Goal: Task Accomplishment & Management: Manage account settings

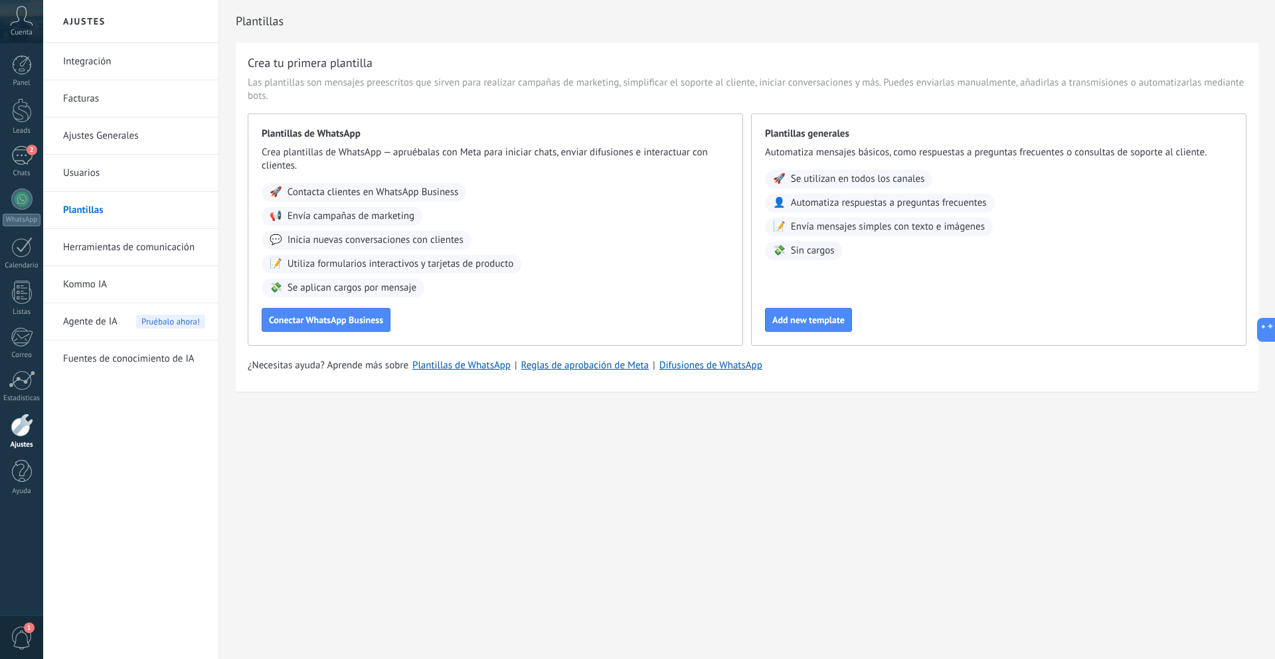
click at [13, 158] on div "2" at bounding box center [21, 155] width 21 height 19
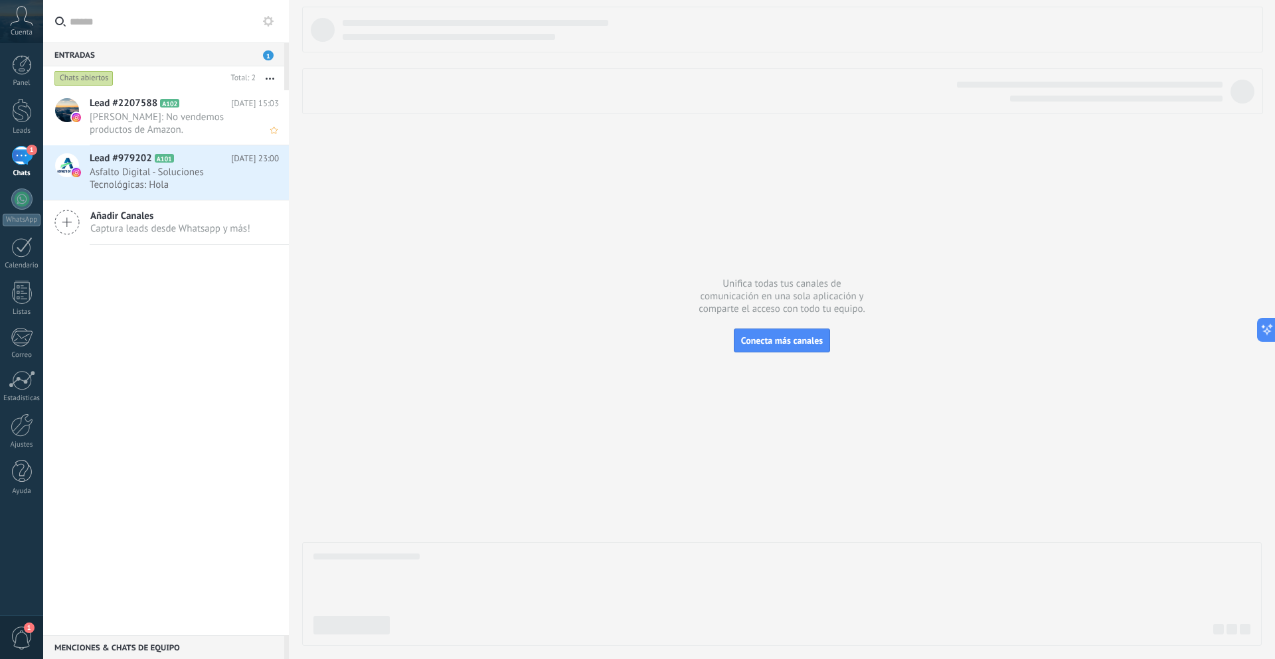
click at [209, 117] on span "[PERSON_NAME]: No vendemos productos de Amazon." at bounding box center [172, 123] width 164 height 25
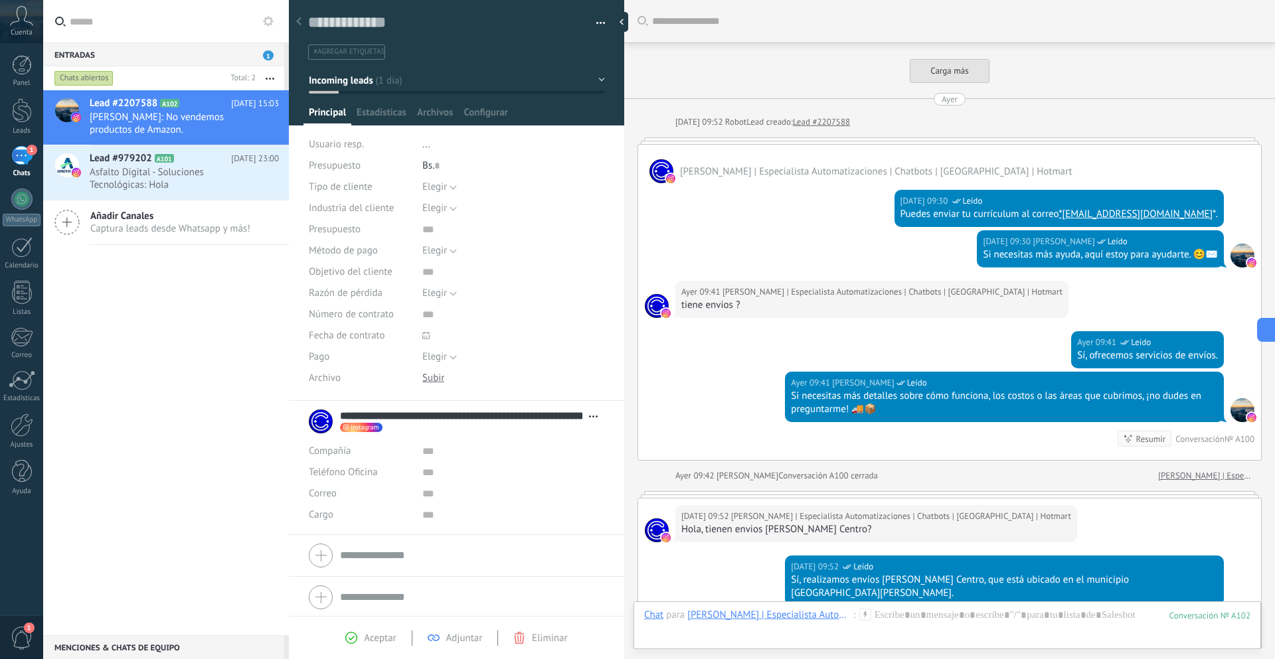
scroll to position [20, 0]
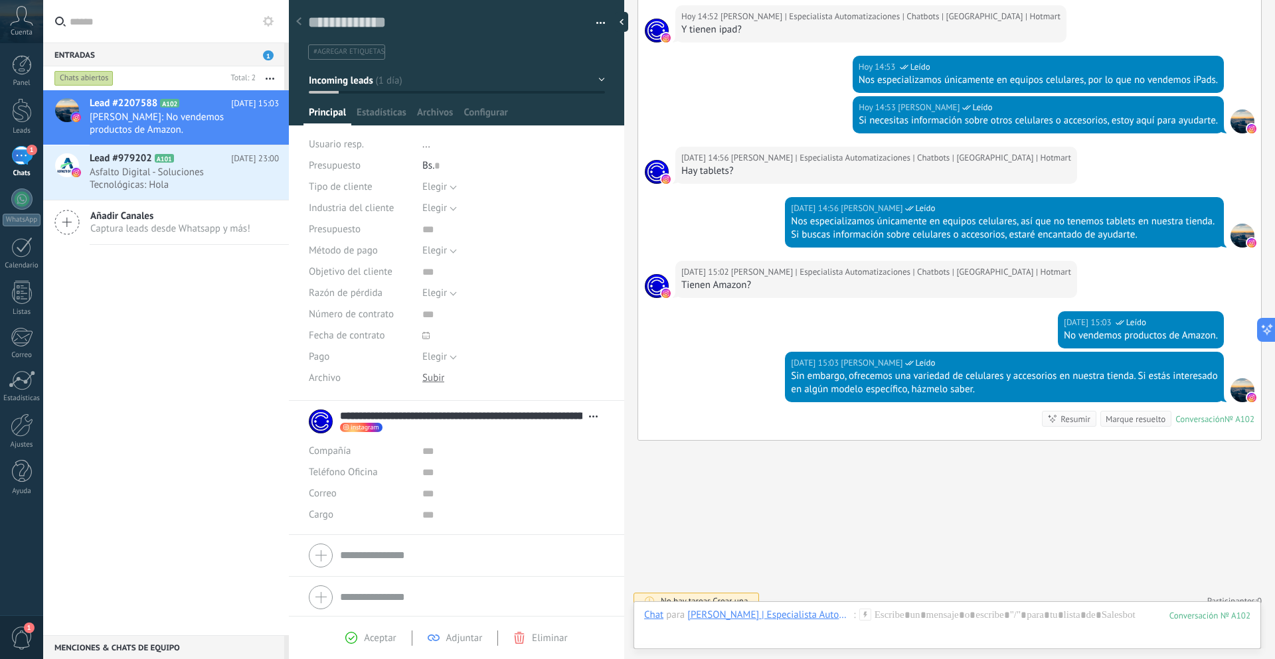
click at [598, 24] on span "button" at bounding box center [600, 25] width 9 height 3
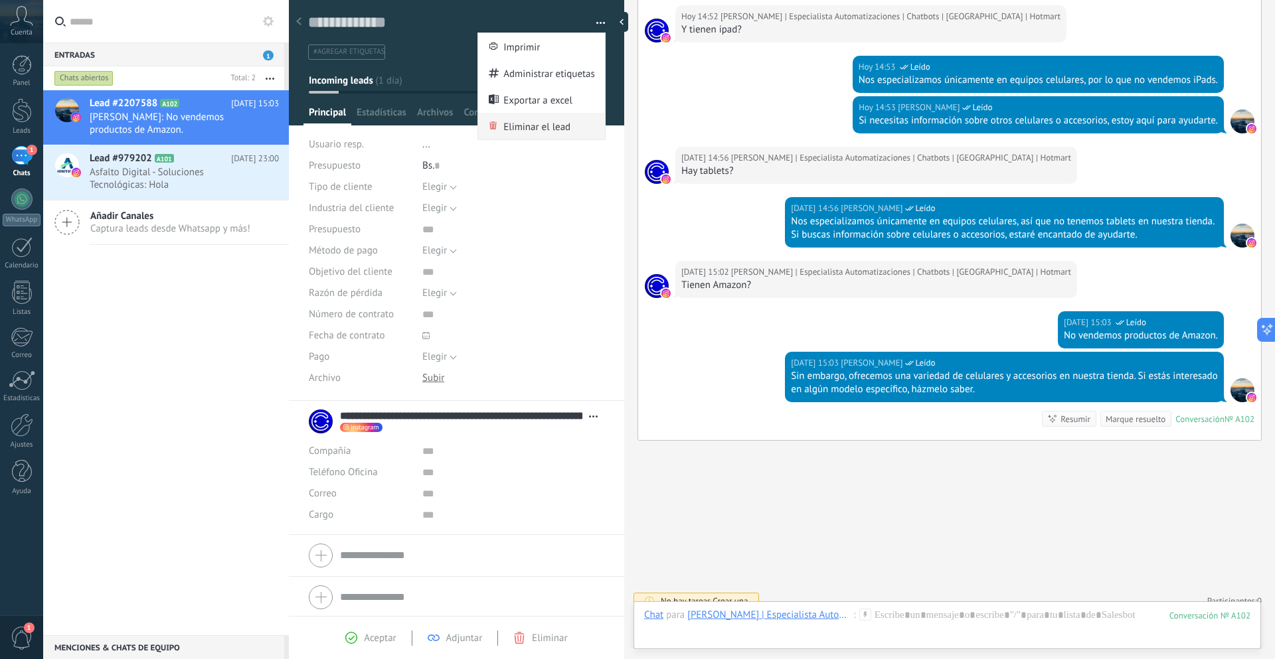
click at [527, 125] on span "Eliminar el lead" at bounding box center [536, 126] width 67 height 27
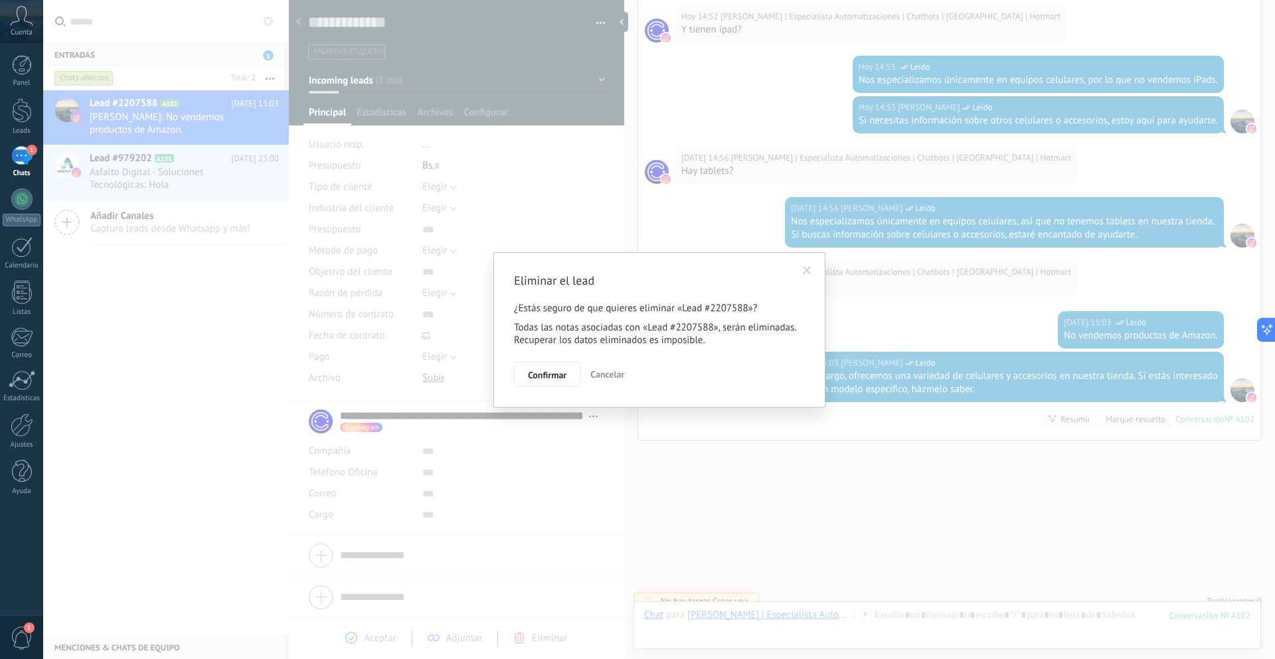
drag, startPoint x: 541, startPoint y: 377, endPoint x: 534, endPoint y: 373, distance: 8.7
click at [541, 377] on span "Confirmar" at bounding box center [547, 375] width 39 height 9
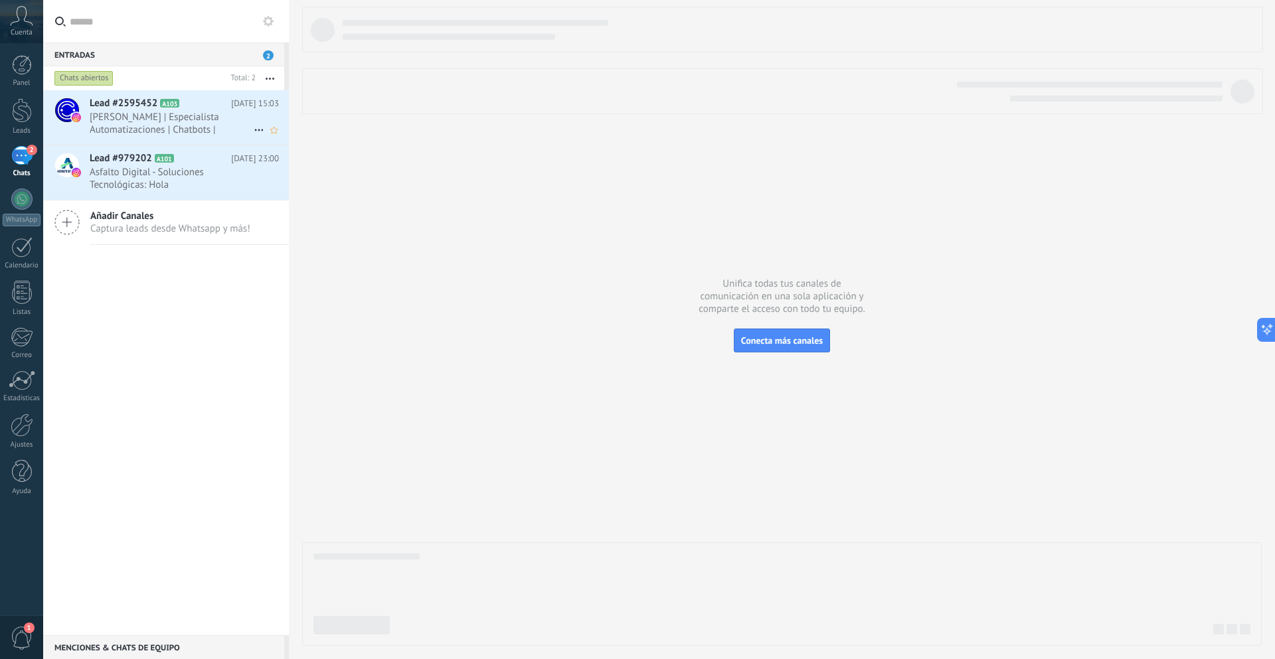
click at [212, 112] on span "[PERSON_NAME] | Especialista Automatizaciones | Chatbots | [GEOGRAPHIC_DATA] | …" at bounding box center [172, 123] width 164 height 25
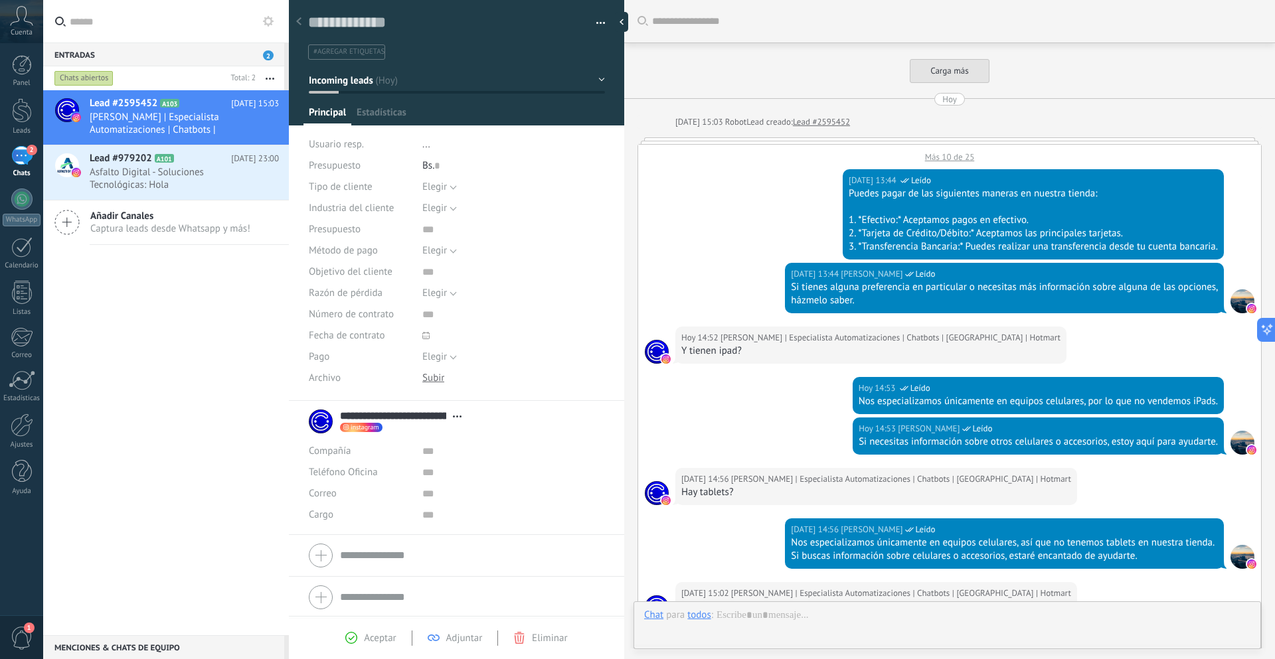
type textarea "**********"
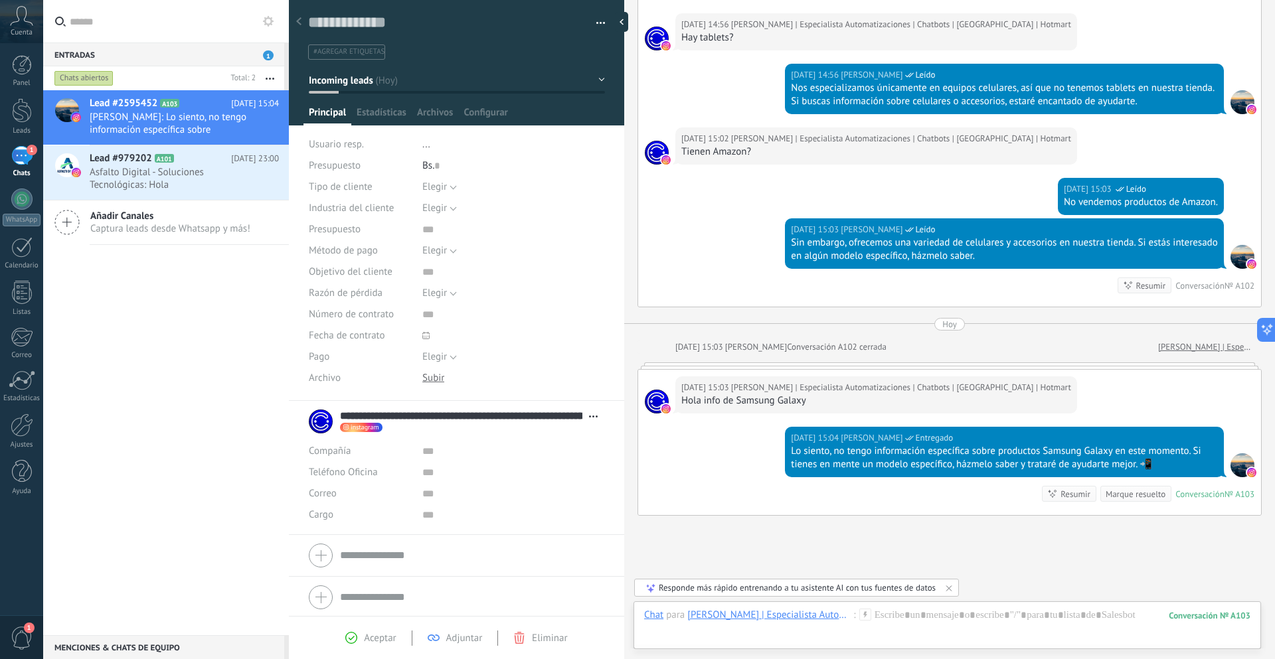
scroll to position [543, 0]
